Goal: Navigation & Orientation: Find specific page/section

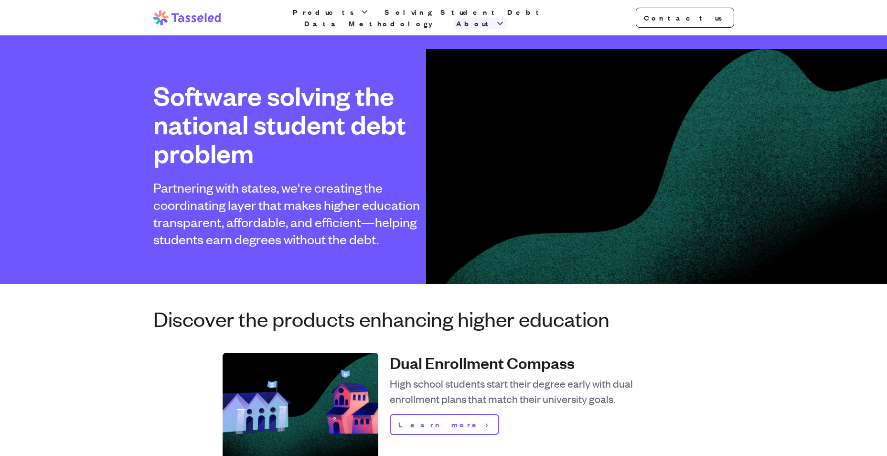
click at [493, 22] on span "About" at bounding box center [474, 23] width 37 height 11
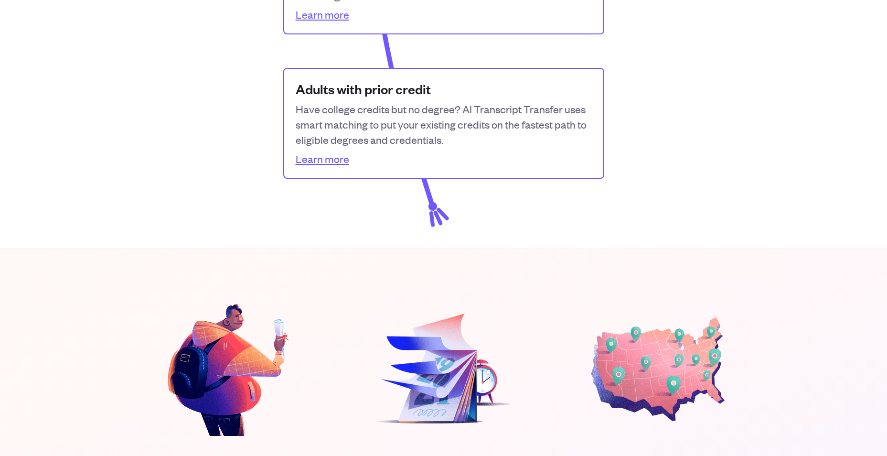
scroll to position [1948, 0]
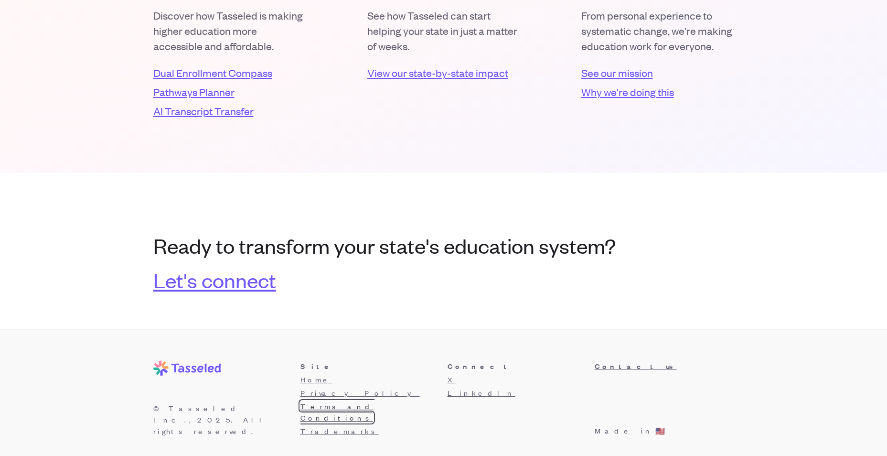
click at [317, 404] on link "Terms and Conditions" at bounding box center [337, 411] width 74 height 21
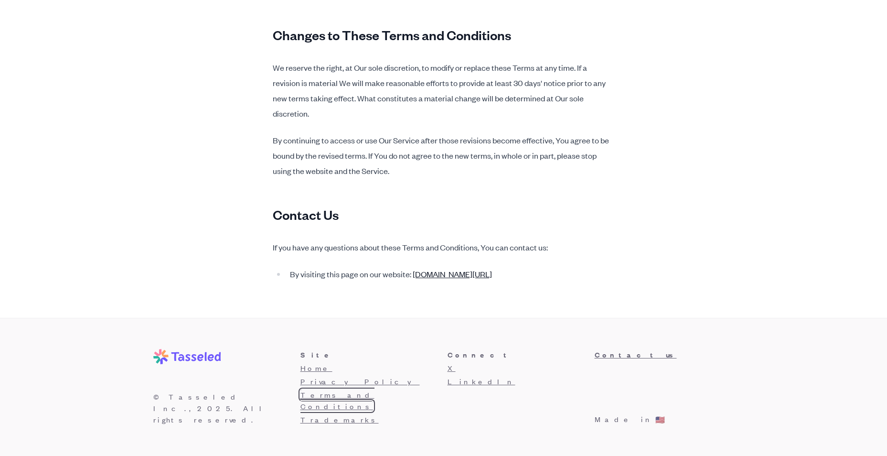
scroll to position [5546, 0]
click at [442, 279] on link "[DOMAIN_NAME][URL]" at bounding box center [452, 273] width 79 height 11
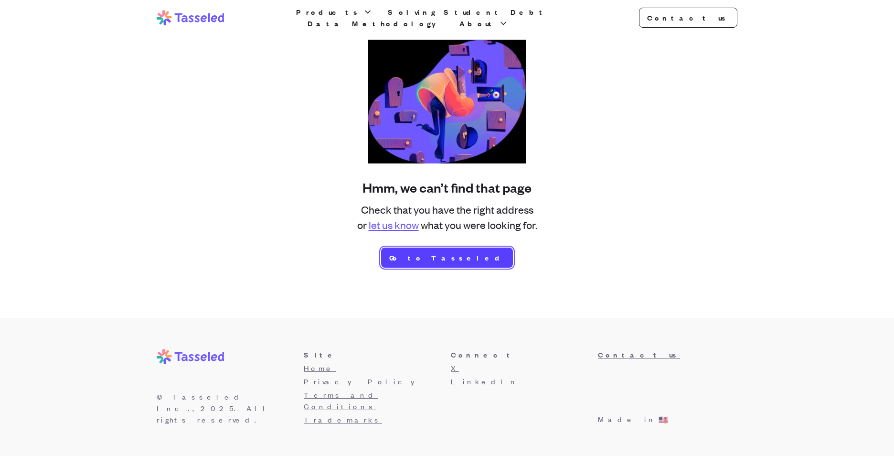
click at [441, 260] on link "Go to Tasseled" at bounding box center [447, 257] width 132 height 20
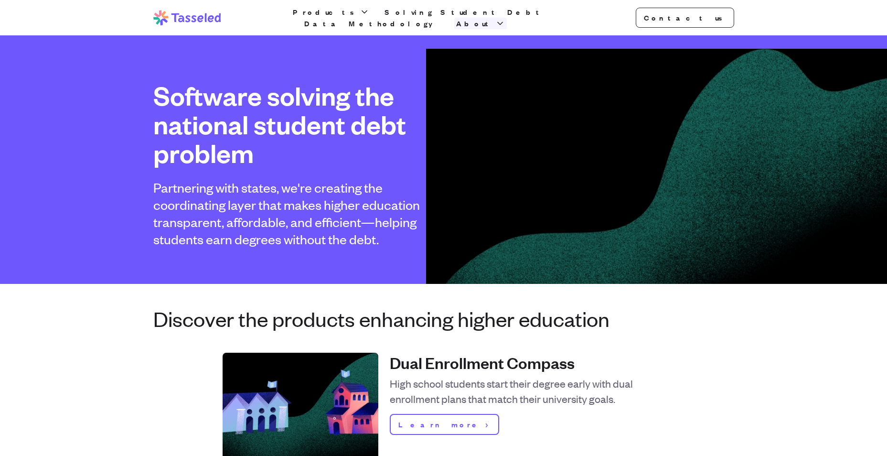
click at [505, 20] on icon "button" at bounding box center [500, 24] width 10 height 10
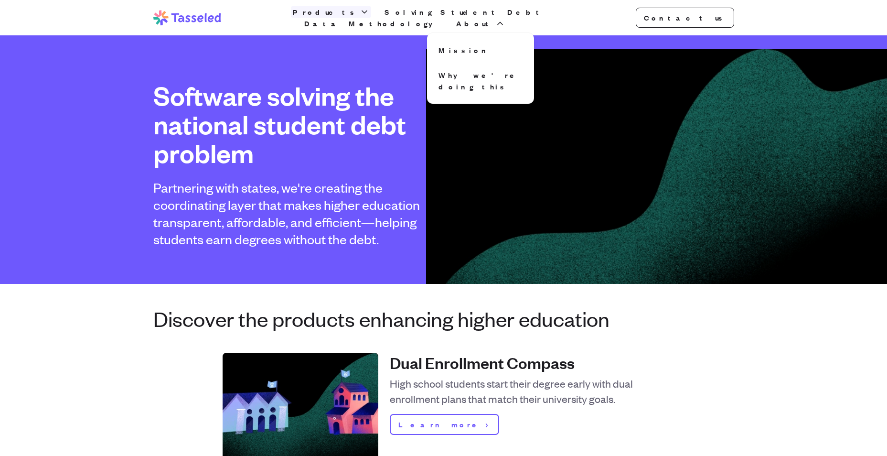
click at [345, 18] on span "Products" at bounding box center [325, 11] width 65 height 11
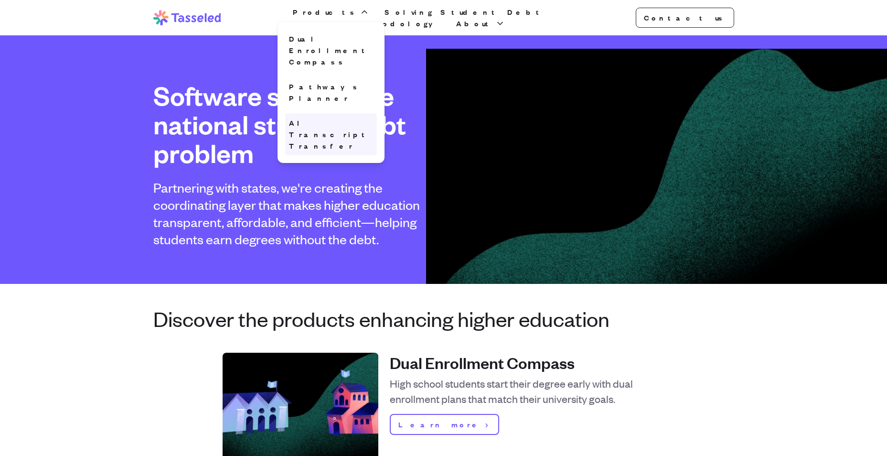
click at [322, 113] on link "AI Transcript Transfer" at bounding box center [331, 134] width 92 height 42
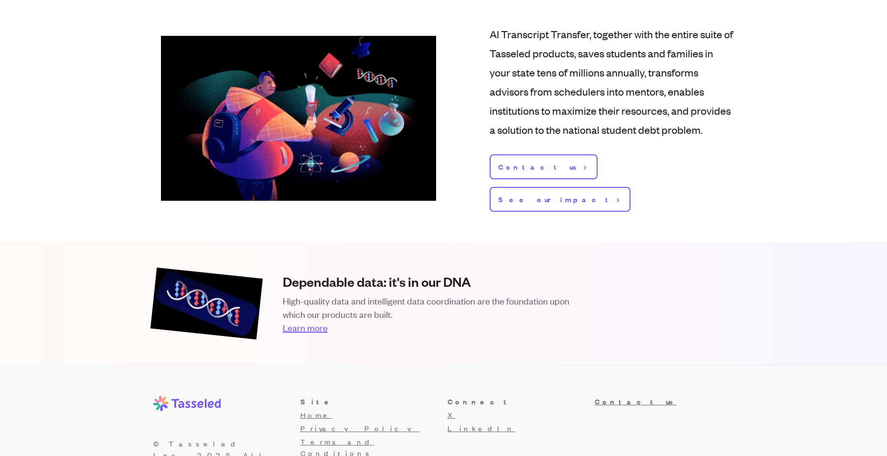
scroll to position [1191, 0]
